Goal: Information Seeking & Learning: Learn about a topic

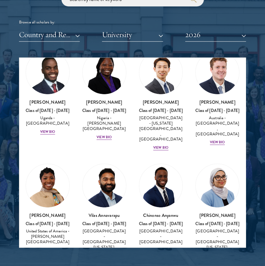
scroll to position [285, 0]
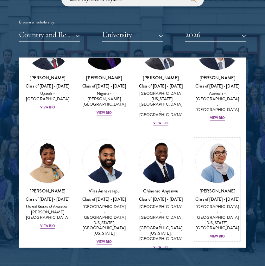
click at [217, 234] on div "View Bio" at bounding box center [217, 236] width 15 height 5
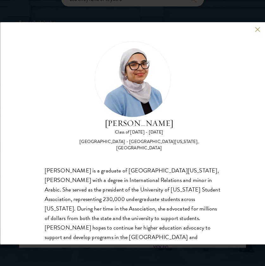
scroll to position [10, 0]
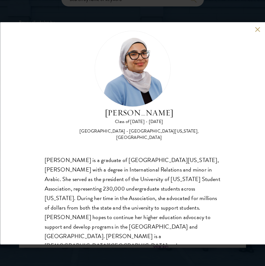
click at [255, 26] on div "Celene Aridin Class of 2025 - 2026 United States of America - University of Cal…" at bounding box center [132, 133] width 265 height 222
click at [257, 30] on button at bounding box center [257, 29] width 5 height 5
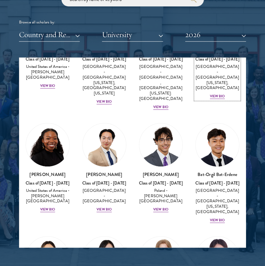
scroll to position [444, 0]
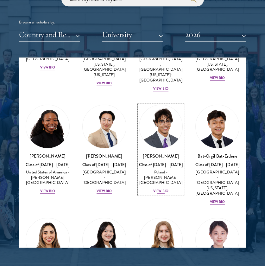
click at [156, 153] on div "Jan Bartkowiak Class of 2025 - 2026 Poland - Minerva University View Bio" at bounding box center [161, 174] width 44 height 42
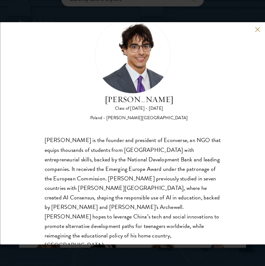
scroll to position [29, 0]
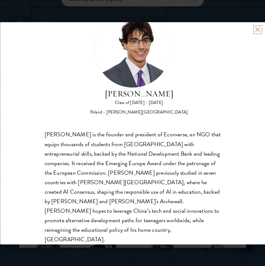
click at [259, 30] on button at bounding box center [257, 29] width 5 height 5
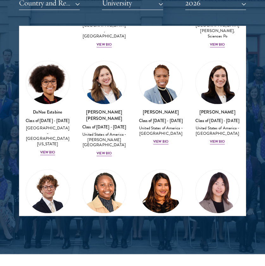
scroll to position [919, 0]
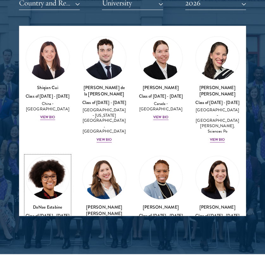
click at [53, 221] on div "United States of America - University of Kansas" at bounding box center [48, 231] width 44 height 21
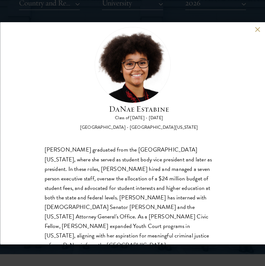
scroll to position [20, 0]
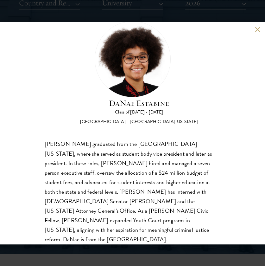
click at [257, 25] on div "DaNae Estabine Class of 2025 - 2026 United States of America - University of Ka…" at bounding box center [132, 133] width 265 height 222
click at [257, 29] on button at bounding box center [257, 29] width 5 height 5
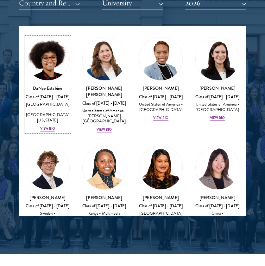
scroll to position [1046, 0]
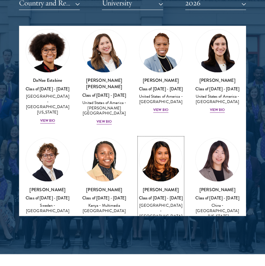
click at [158, 186] on div "Nina Gohel Class of 2025 - 2026 United States of America - Rutgers, The State U…" at bounding box center [161, 225] width 44 height 79
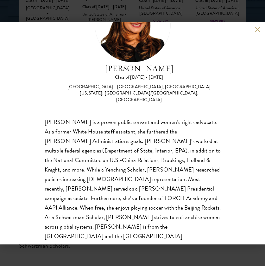
scroll to position [888, 0]
click at [256, 31] on button at bounding box center [257, 29] width 5 height 5
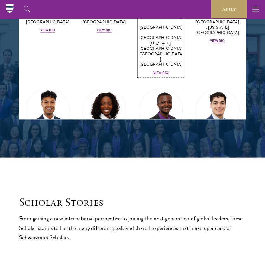
scroll to position [1141, 0]
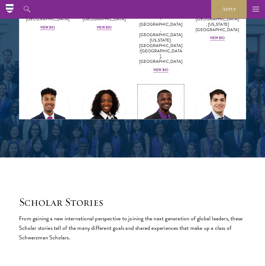
click at [160, 175] on div "View Bio" at bounding box center [160, 177] width 15 height 5
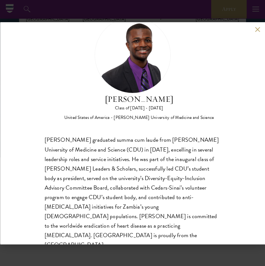
scroll to position [29, 0]
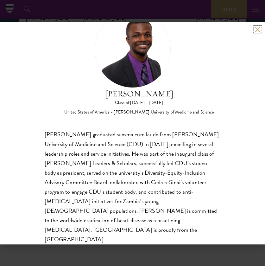
click at [260, 31] on button at bounding box center [257, 29] width 5 height 5
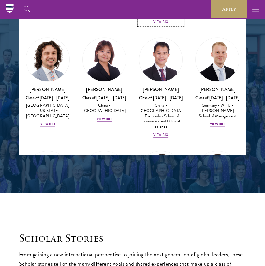
scroll to position [1363, 0]
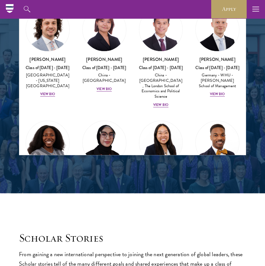
click at [44, 114] on div "Hope Jackson Class of 2025 - 2026 United States of America - Duke University, J…" at bounding box center [47, 168] width 57 height 108
click at [47, 210] on div "View Bio" at bounding box center [47, 212] width 15 height 5
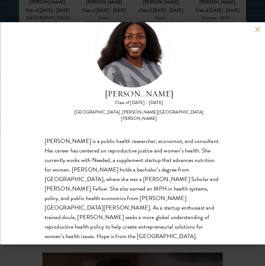
scroll to position [917, 0]
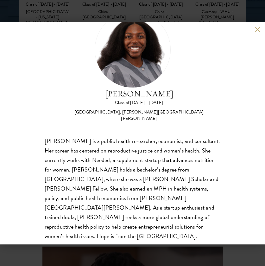
click at [254, 33] on div "Hope Jackson Class of 2025 - 2026 United States of America - Duke University, J…" at bounding box center [132, 133] width 265 height 222
click at [257, 30] on button at bounding box center [257, 29] width 5 height 5
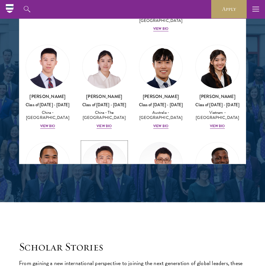
scroll to position [2187, 0]
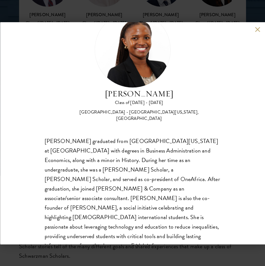
scroll to position [876, 0]
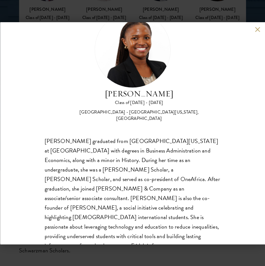
click at [254, 30] on div "Fridah Mbwaya Class of 2025 - 2026 Kenya - University of North Carolina, Chapel…" at bounding box center [132, 133] width 265 height 222
click at [256, 25] on div "Fridah Mbwaya Class of 2025 - 2026 Kenya - University of North Carolina, Chapel…" at bounding box center [132, 133] width 265 height 222
drag, startPoint x: 251, startPoint y: 29, endPoint x: 256, endPoint y: 28, distance: 5.2
click at [252, 28] on div "Fridah Mbwaya Class of 2025 - 2026 Kenya - University of North Carolina, Chapel…" at bounding box center [132, 133] width 265 height 222
click at [256, 28] on button at bounding box center [257, 29] width 5 height 5
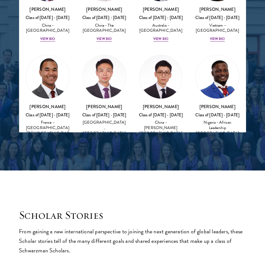
scroll to position [868, 0]
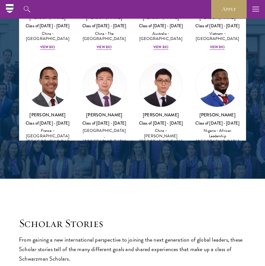
click at [217, 230] on div "Cian McGlynn Class of 2025 - 2026 Ireland - Trinity College Dublin View Bio" at bounding box center [218, 253] width 44 height 47
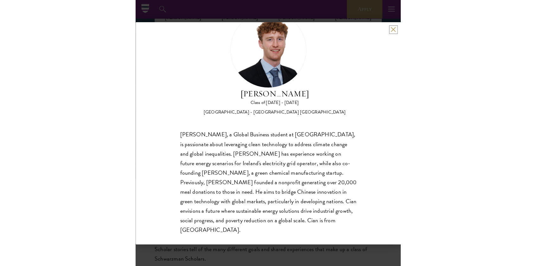
scroll to position [11, 0]
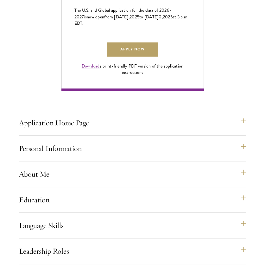
scroll to position [444, 0]
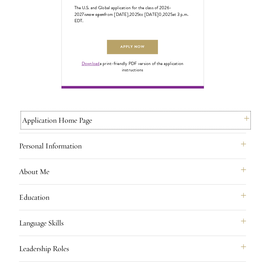
click at [76, 128] on button "Application Home Page" at bounding box center [135, 120] width 227 height 15
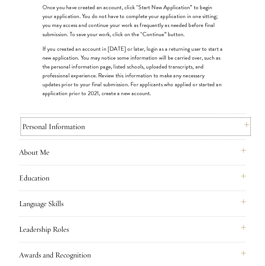
click at [74, 134] on button "Personal Information" at bounding box center [135, 126] width 227 height 15
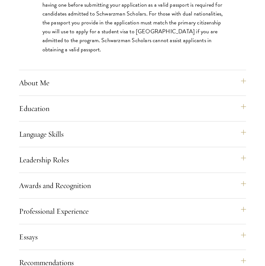
scroll to position [666, 0]
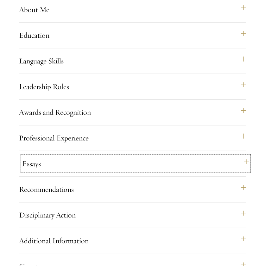
click at [61, 171] on button "Essays" at bounding box center [135, 163] width 227 height 15
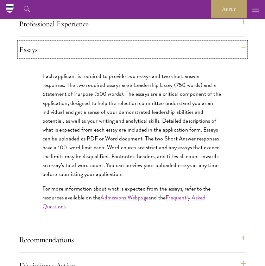
scroll to position [720, 0]
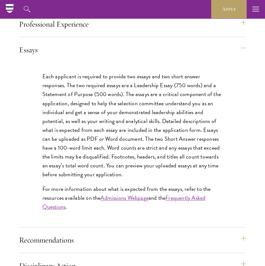
click at [67, 119] on p "Each applicant is required to provide two essays and two short answer responses…" at bounding box center [132, 125] width 181 height 107
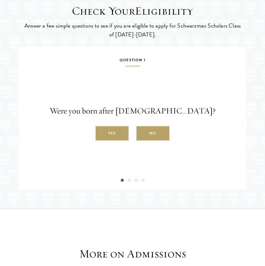
scroll to position [1195, 0]
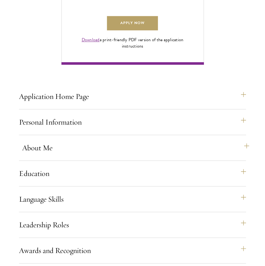
scroll to position [476, 0]
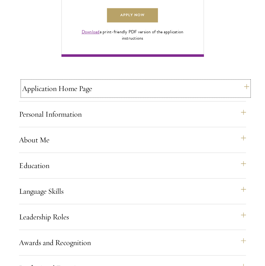
click at [61, 96] on button "Application Home Page" at bounding box center [135, 88] width 227 height 15
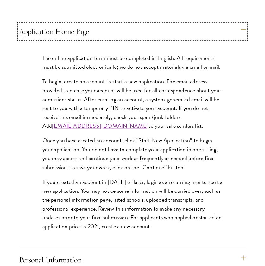
scroll to position [539, 0]
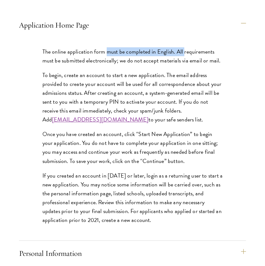
drag, startPoint x: 107, startPoint y: 74, endPoint x: 183, endPoint y: 73, distance: 76.1
click at [183, 65] on p "The online application form must be completed in English. All requirements must…" at bounding box center [132, 56] width 181 height 18
click at [179, 65] on p "The online application form must be completed in English. All requirements must…" at bounding box center [132, 56] width 181 height 18
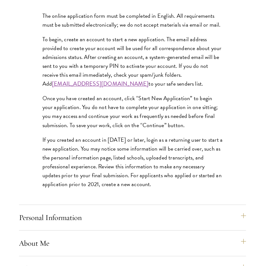
scroll to position [602, 0]
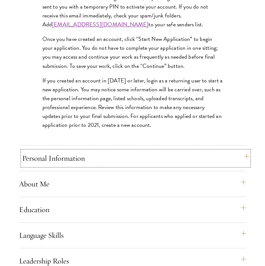
click at [152, 166] on button "Personal Information" at bounding box center [135, 158] width 227 height 15
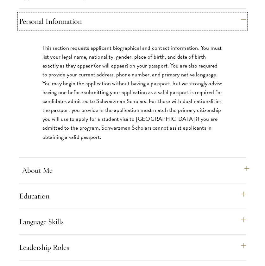
scroll to position [593, 0]
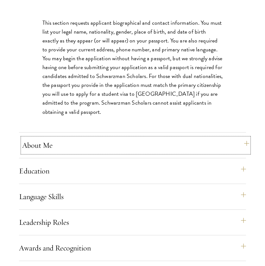
click at [58, 153] on button "About Me" at bounding box center [135, 145] width 227 height 15
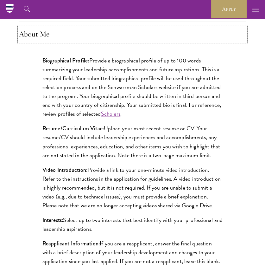
scroll to position [498, 0]
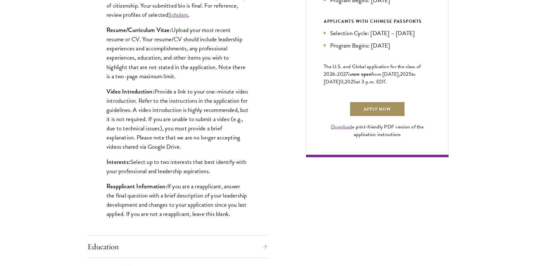
click at [389, 117] on link "Apply Now" at bounding box center [378, 108] width 56 height 15
